Goal: Obtain resource: Download file/media

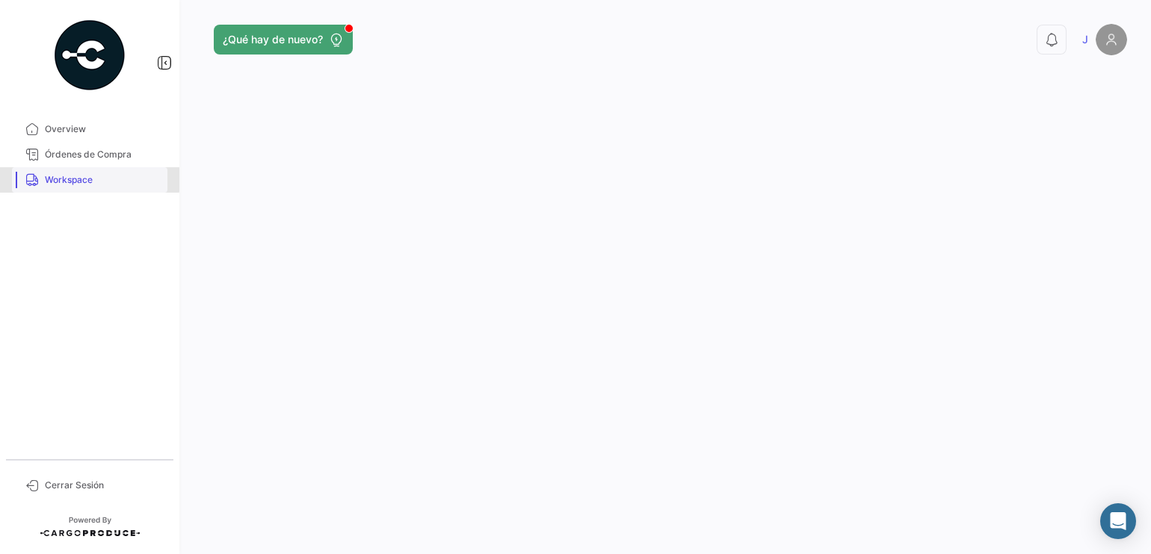
click at [85, 179] on span "Workspace" at bounding box center [103, 179] width 117 height 13
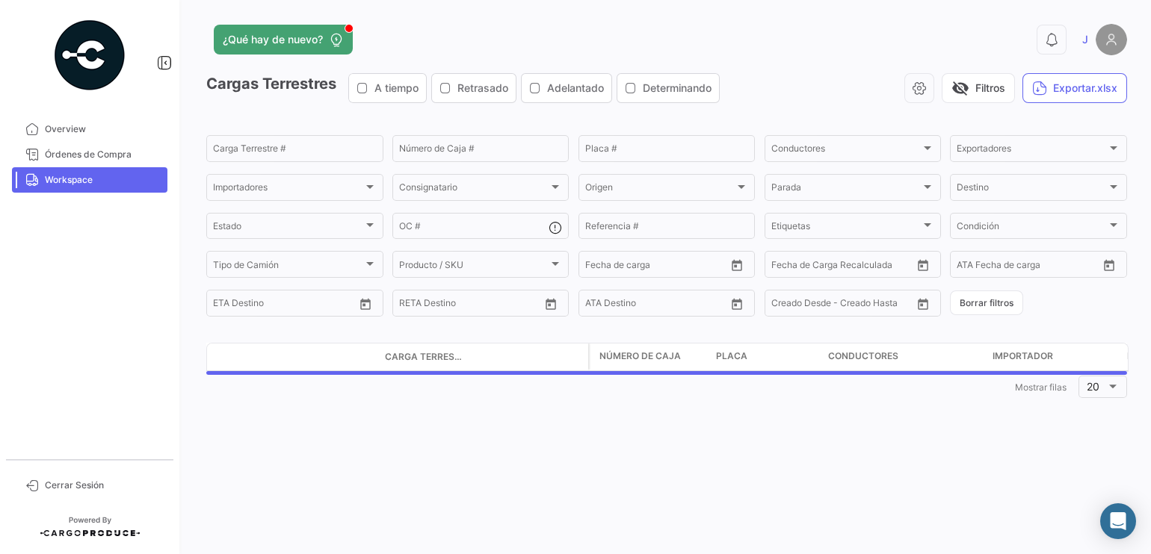
click at [85, 179] on span "Workspace" at bounding box center [103, 179] width 117 height 13
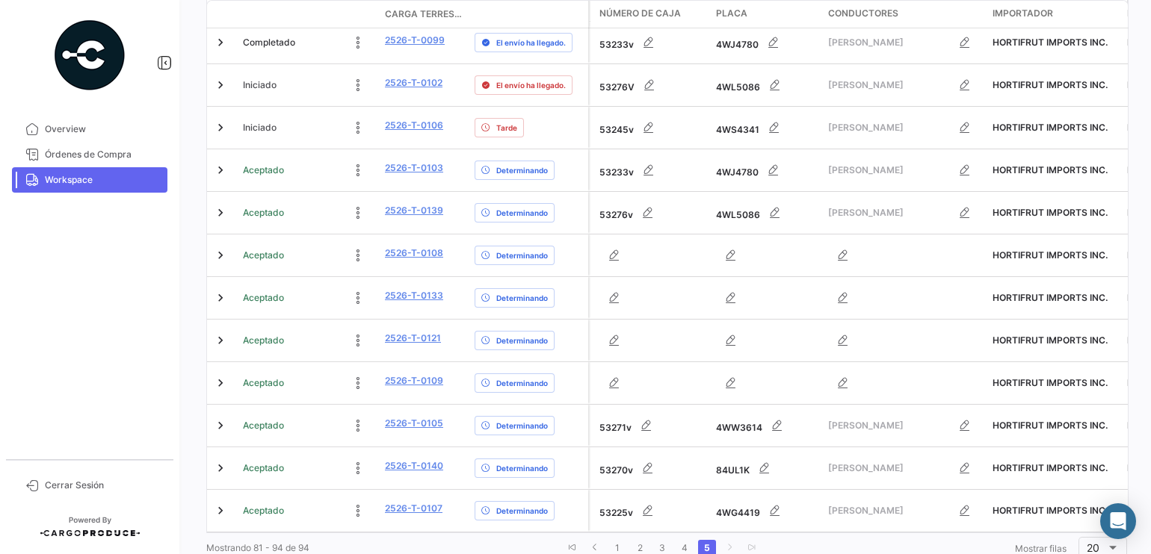
scroll to position [491, 0]
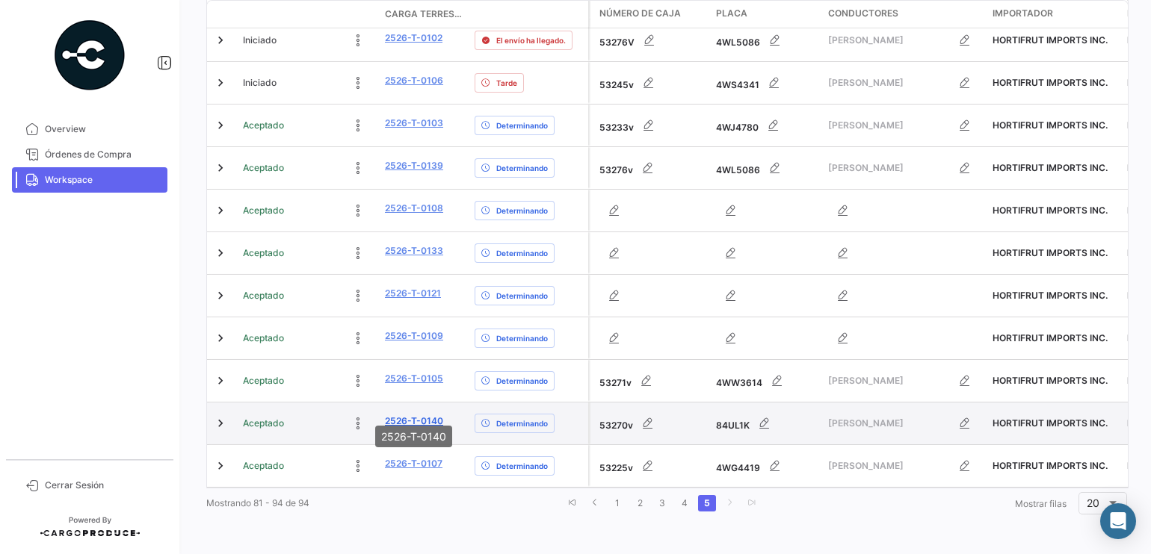
click at [413, 415] on link "2526-T-0140" at bounding box center [414, 421] width 58 height 13
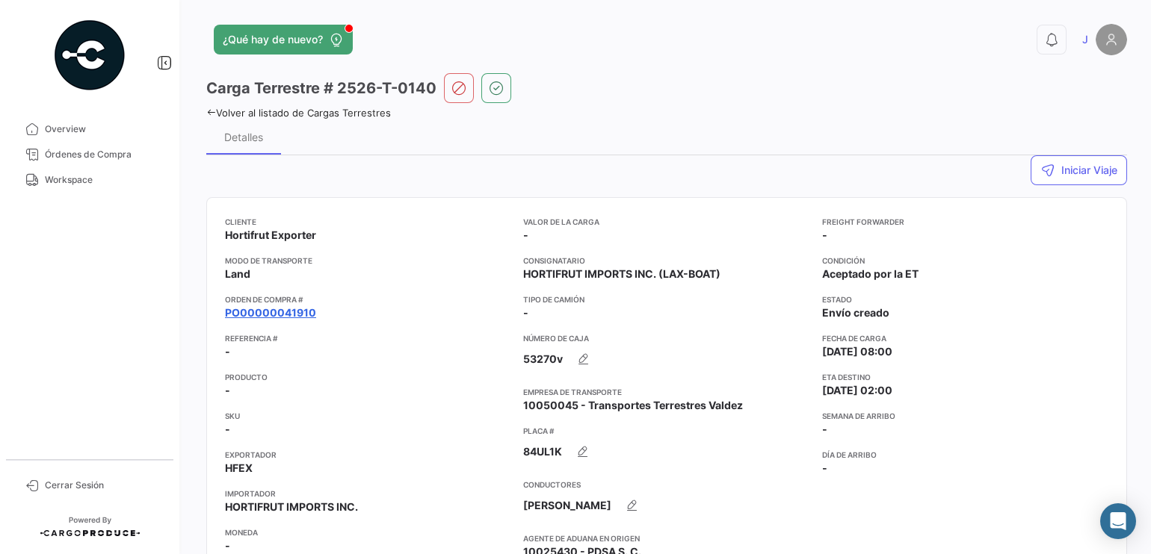
click at [279, 312] on link "PO00000041910" at bounding box center [270, 313] width 91 height 15
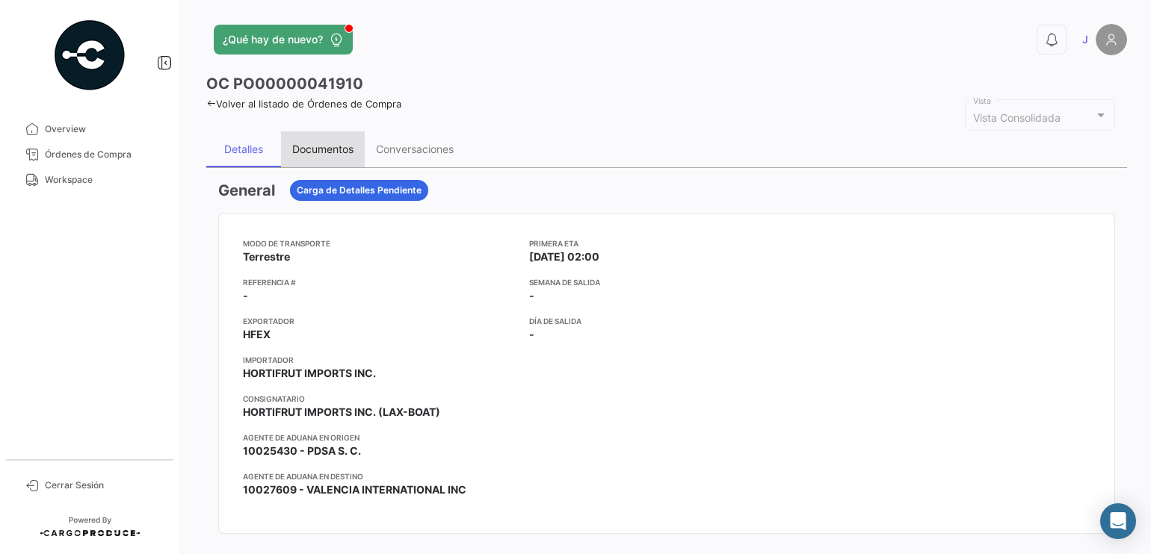
click at [321, 149] on div "Documentos" at bounding box center [322, 149] width 61 height 13
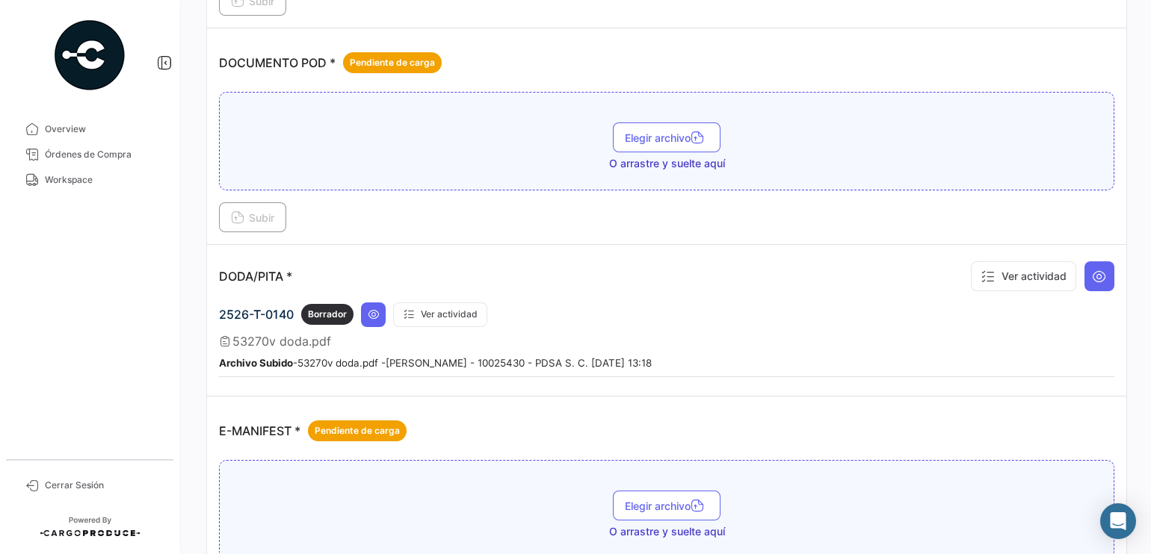
scroll to position [617, 0]
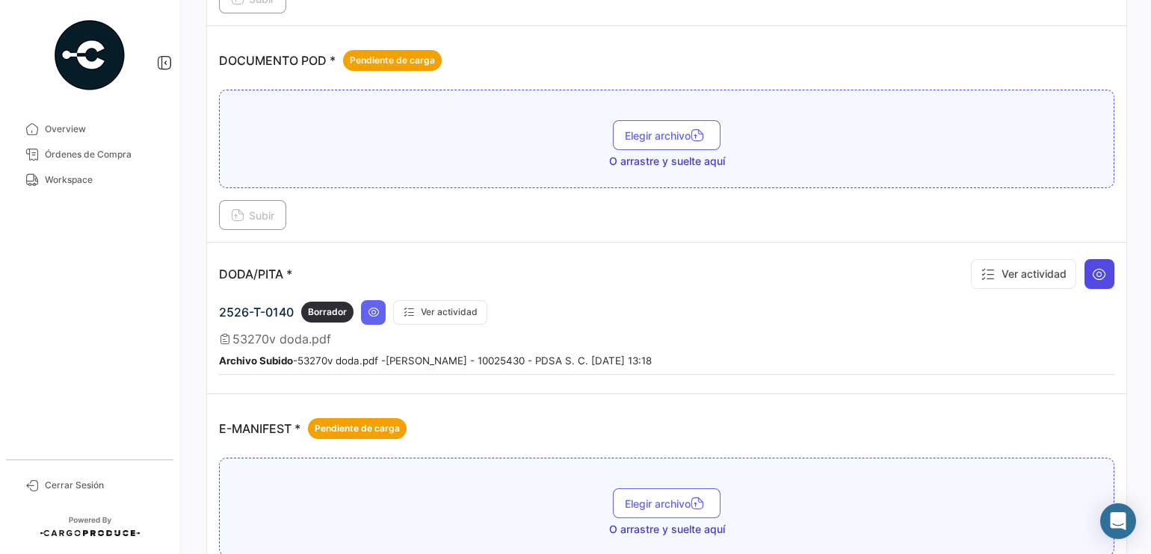
click at [1092, 275] on icon at bounding box center [1099, 274] width 15 height 15
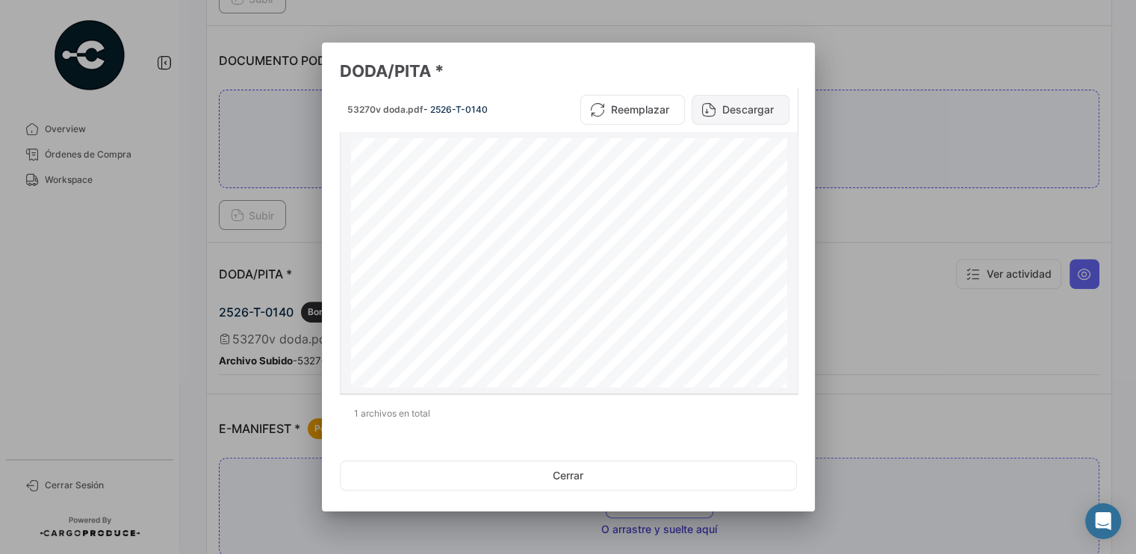
click at [765, 108] on button "Descargar" at bounding box center [741, 110] width 98 height 30
click at [958, 371] on div at bounding box center [568, 277] width 1136 height 554
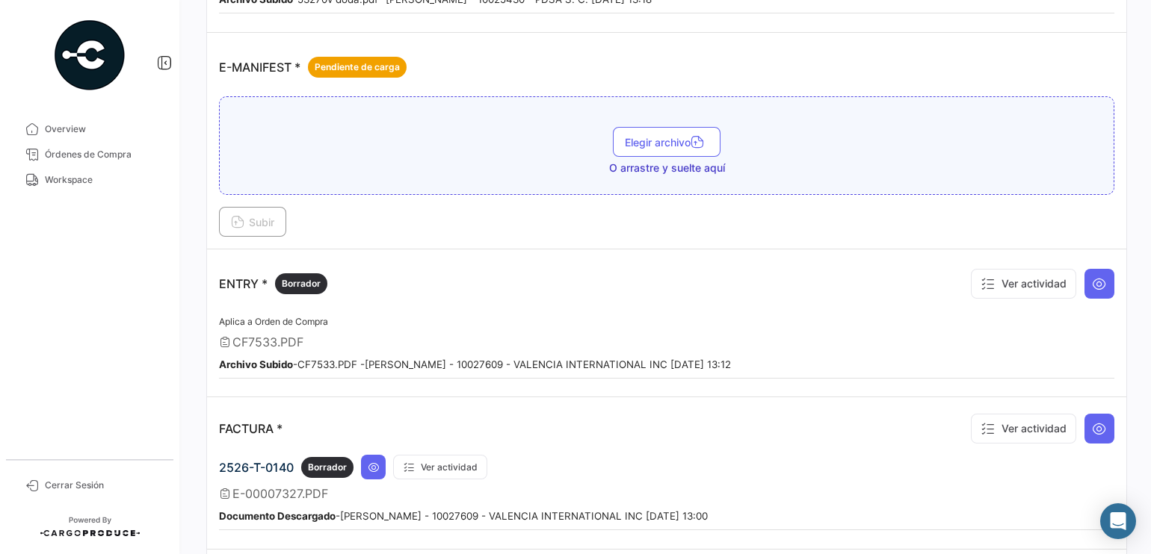
scroll to position [979, 0]
click at [1092, 279] on icon at bounding box center [1099, 283] width 15 height 15
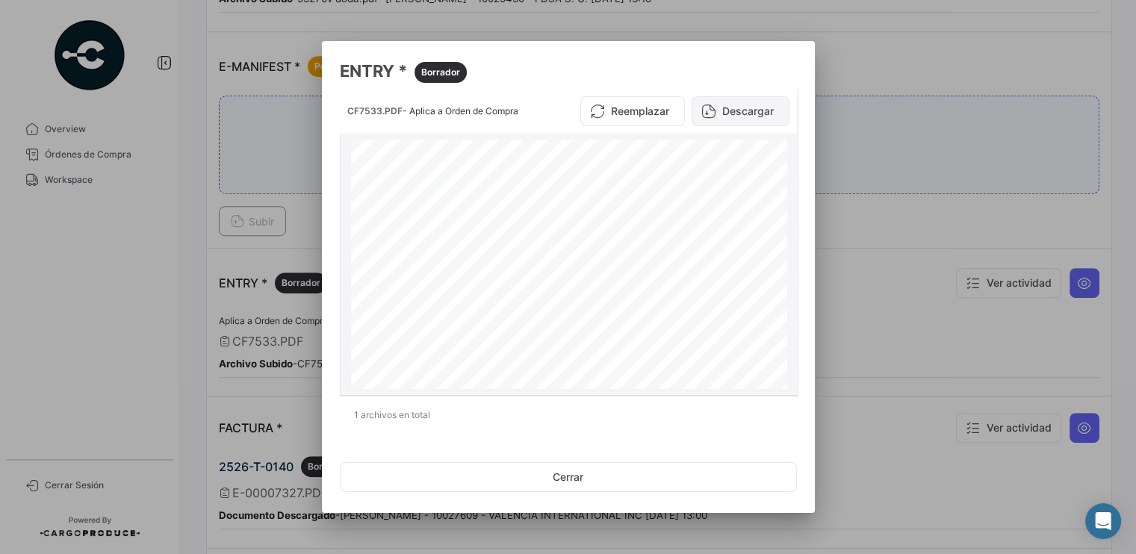
click at [766, 117] on button "Descargar" at bounding box center [741, 111] width 98 height 30
click at [560, 474] on button "Cerrar" at bounding box center [568, 477] width 457 height 30
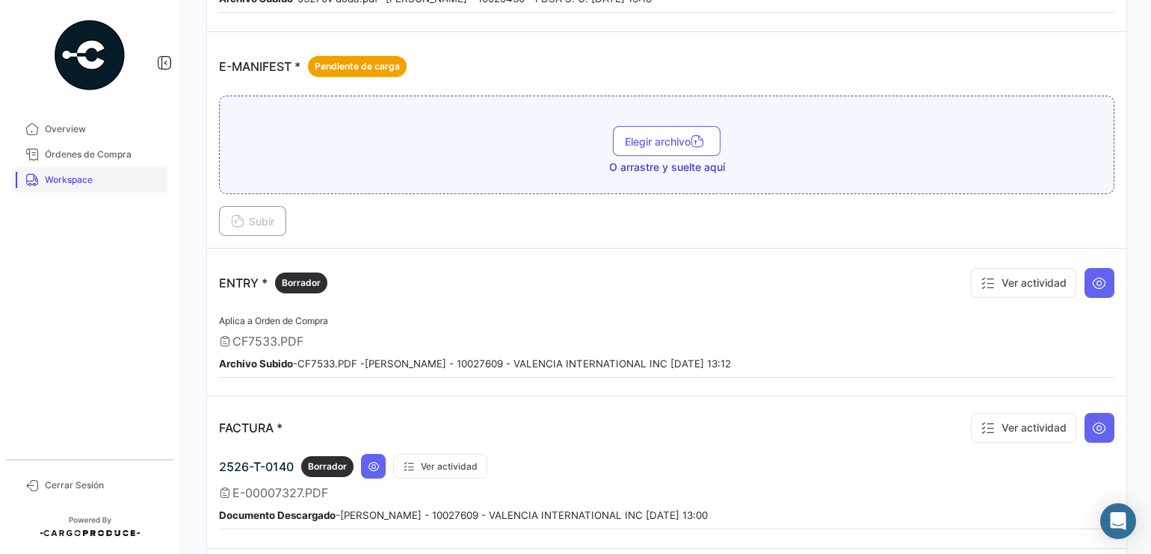
click at [83, 182] on span "Workspace" at bounding box center [103, 179] width 117 height 13
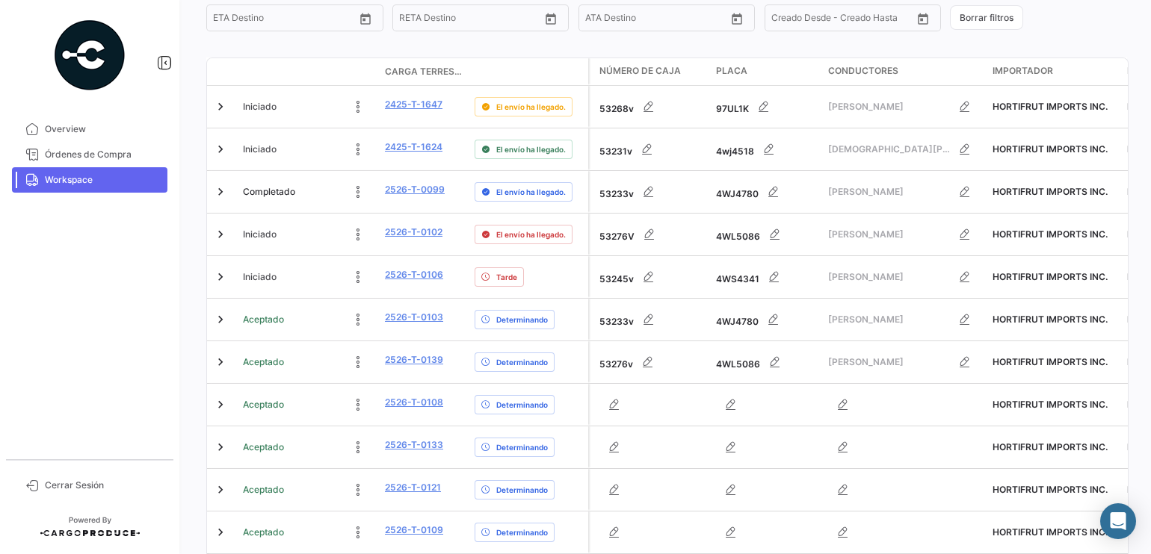
scroll to position [491, 0]
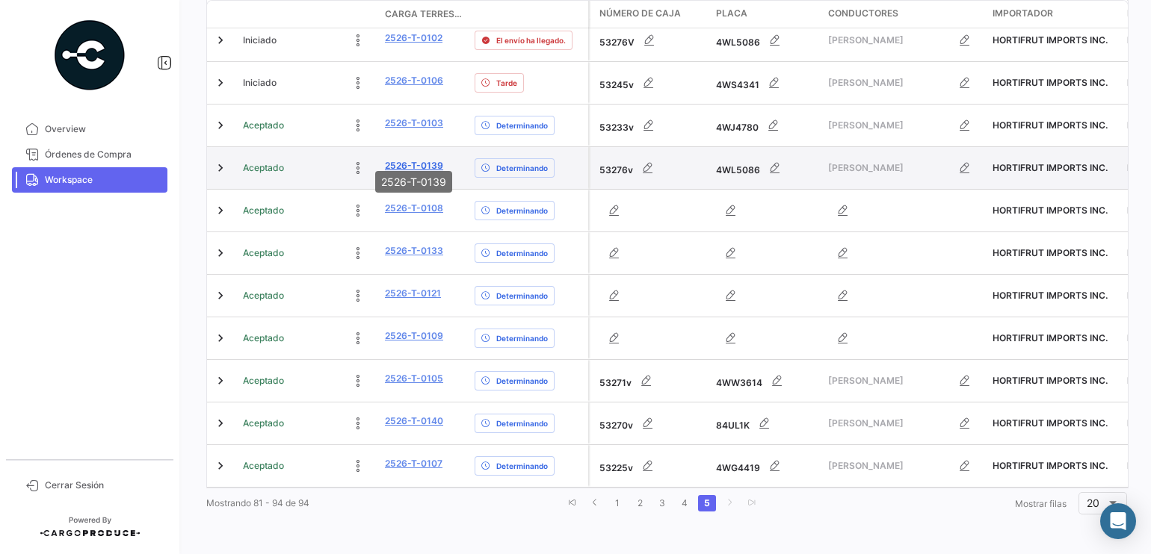
click at [412, 159] on link "2526-T-0139" at bounding box center [414, 165] width 58 height 13
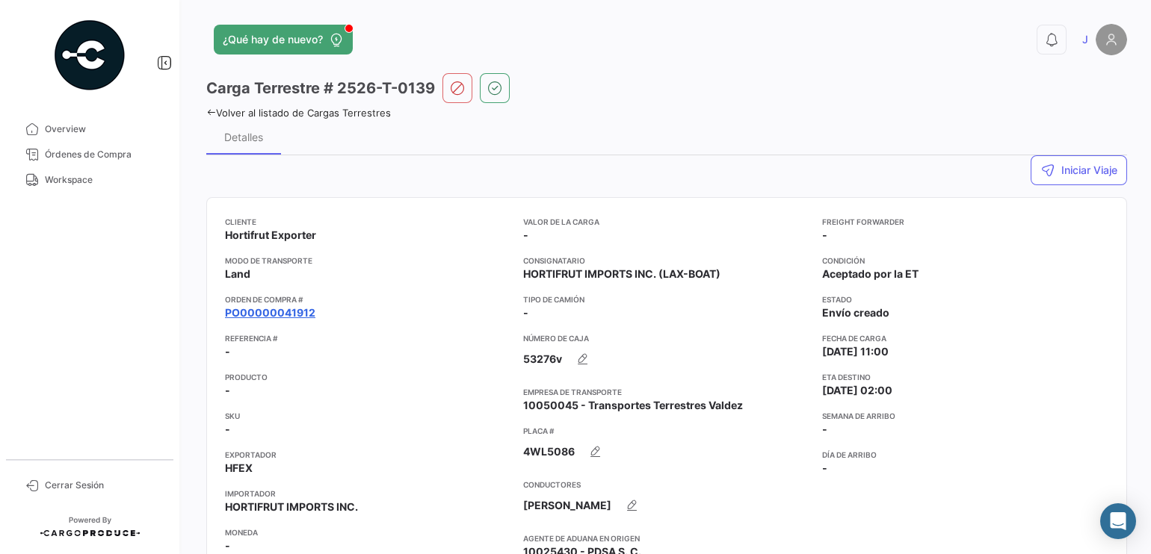
click at [268, 314] on link "PO00000041912" at bounding box center [270, 313] width 90 height 15
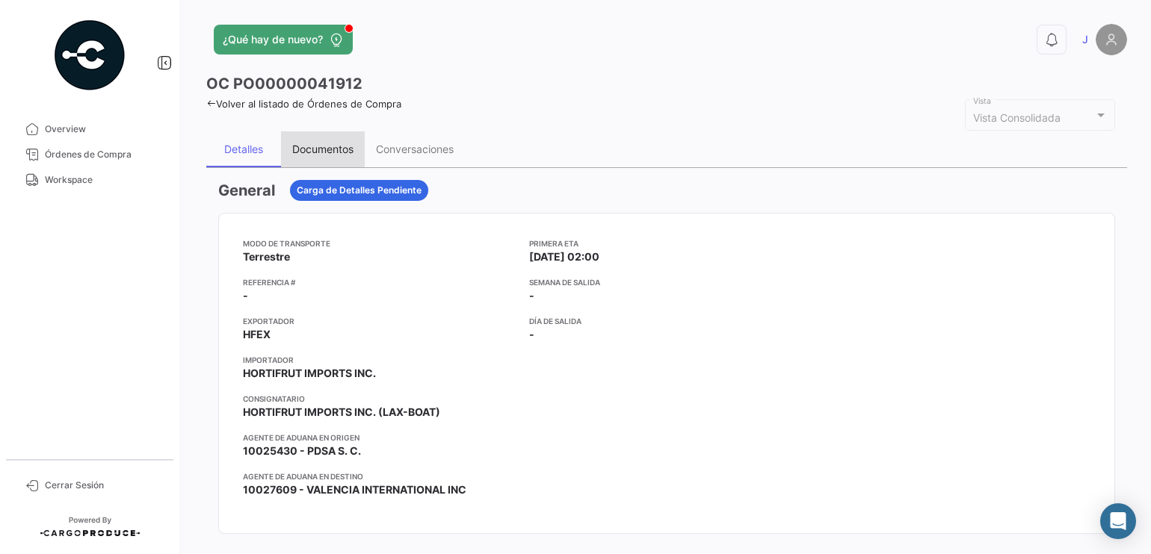
click at [307, 149] on div "Documentos" at bounding box center [322, 149] width 61 height 13
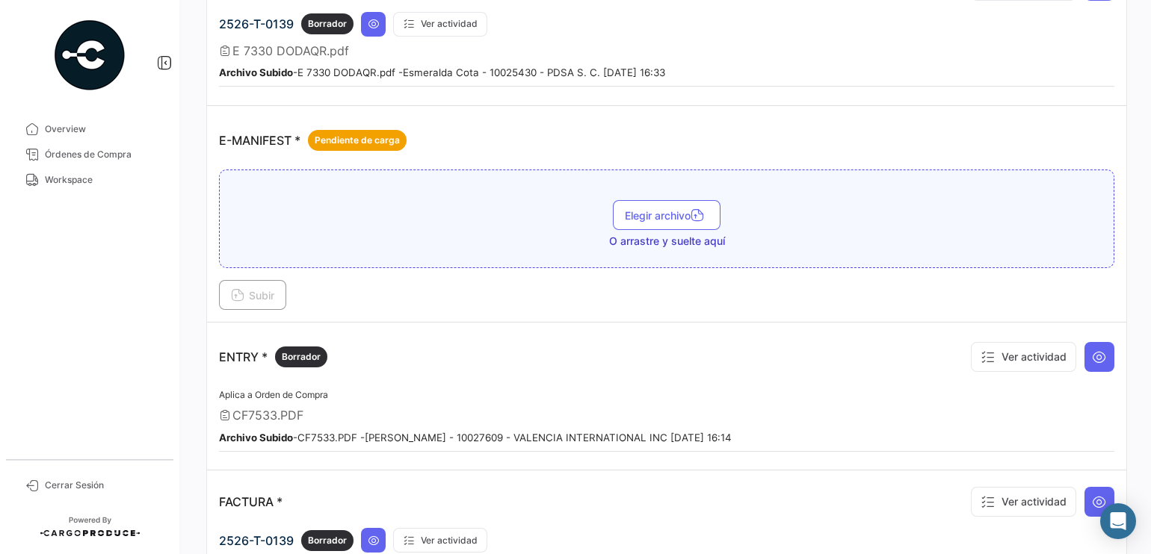
scroll to position [908, 0]
